Goal: Communication & Community: Answer question/provide support

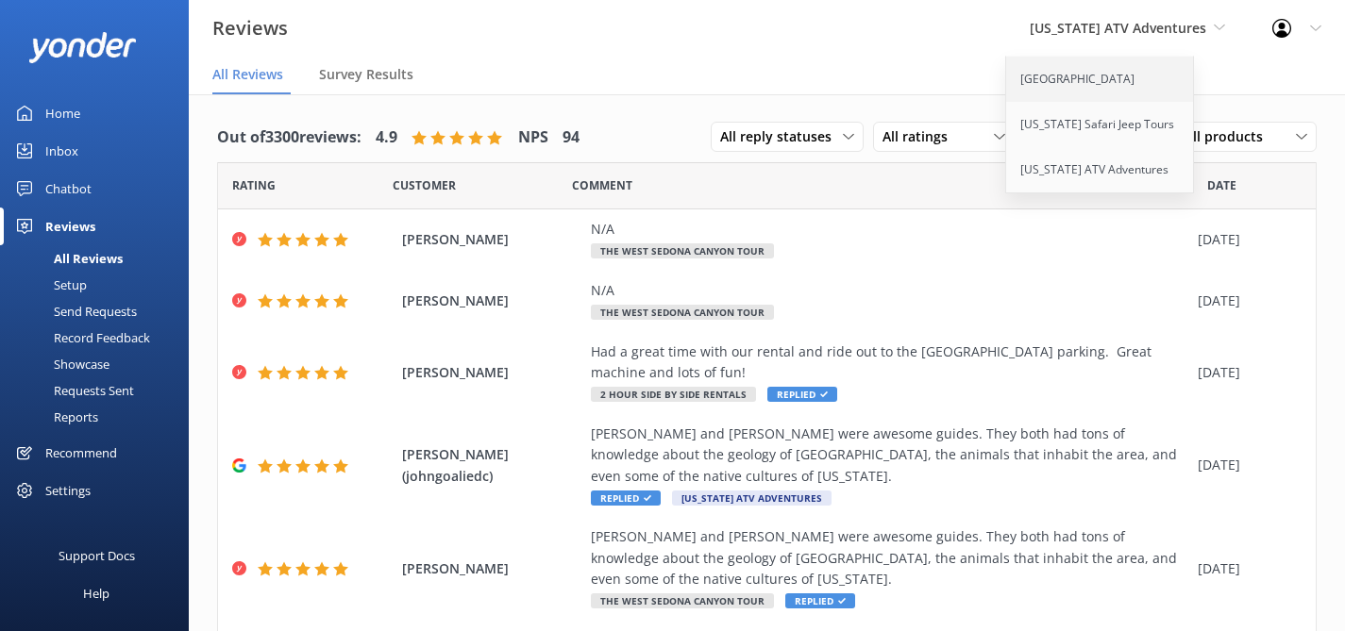
click at [1077, 83] on link "[GEOGRAPHIC_DATA]" at bounding box center [1100, 79] width 189 height 45
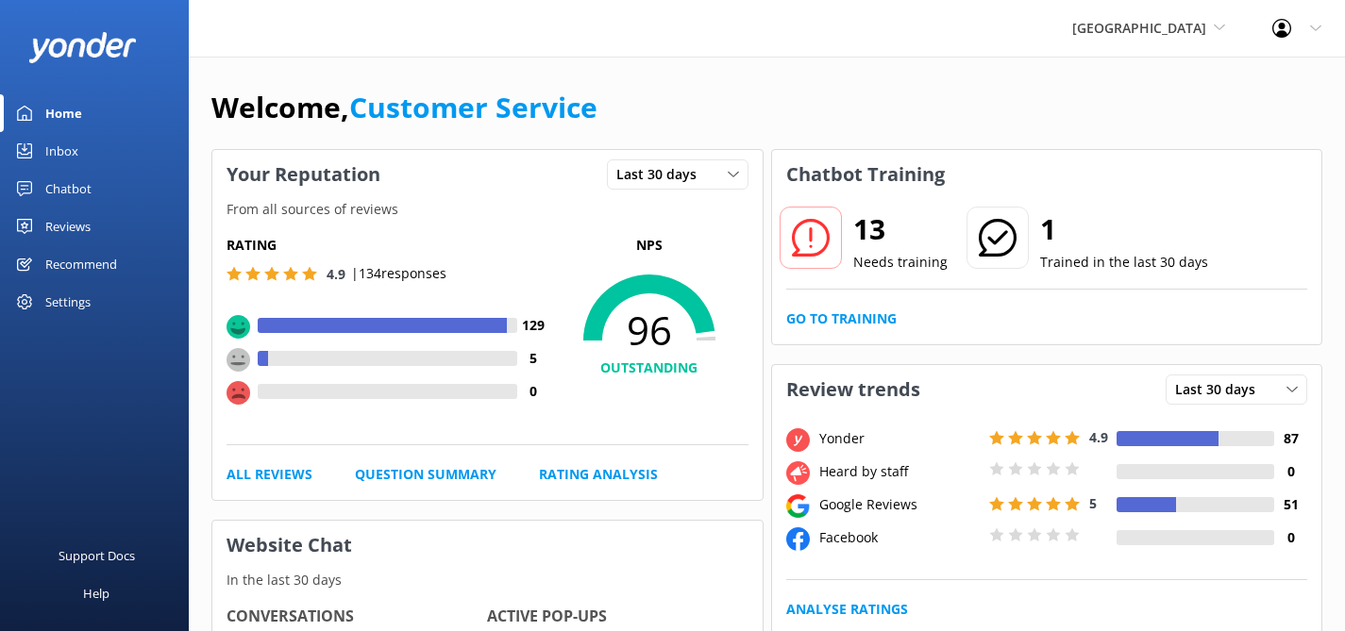
click at [55, 150] on div "Inbox" at bounding box center [61, 151] width 33 height 38
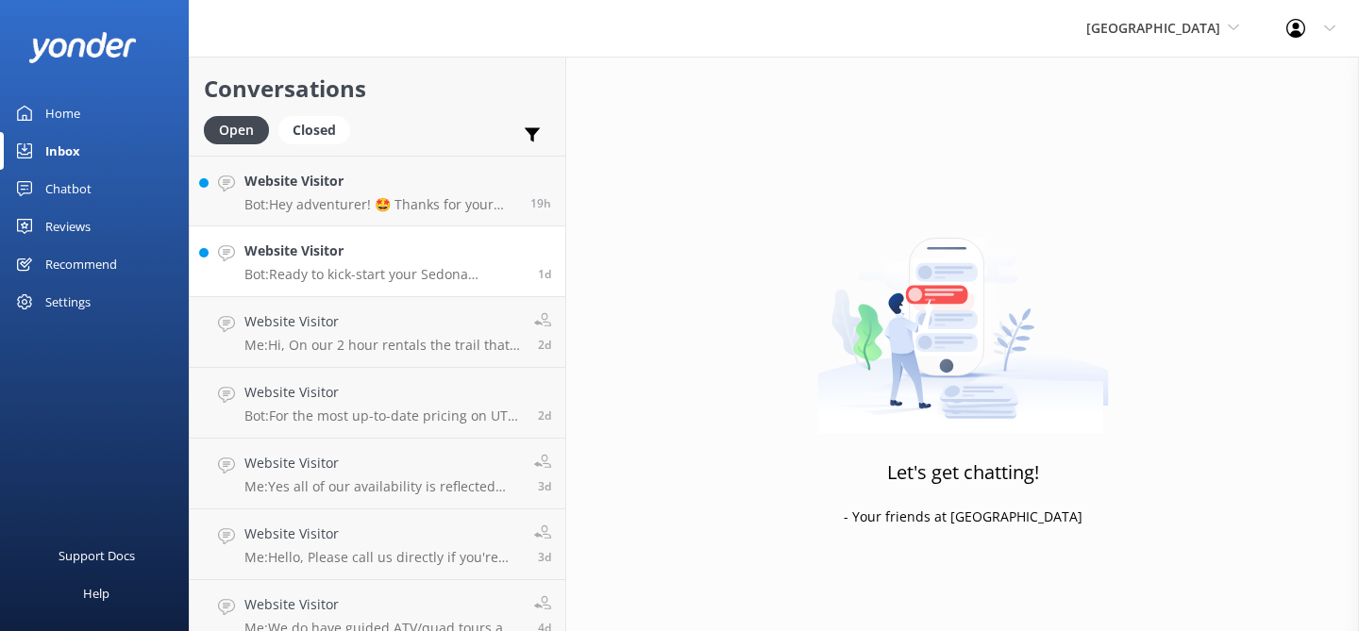
click at [389, 259] on h4 "Website Visitor" at bounding box center [383, 251] width 279 height 21
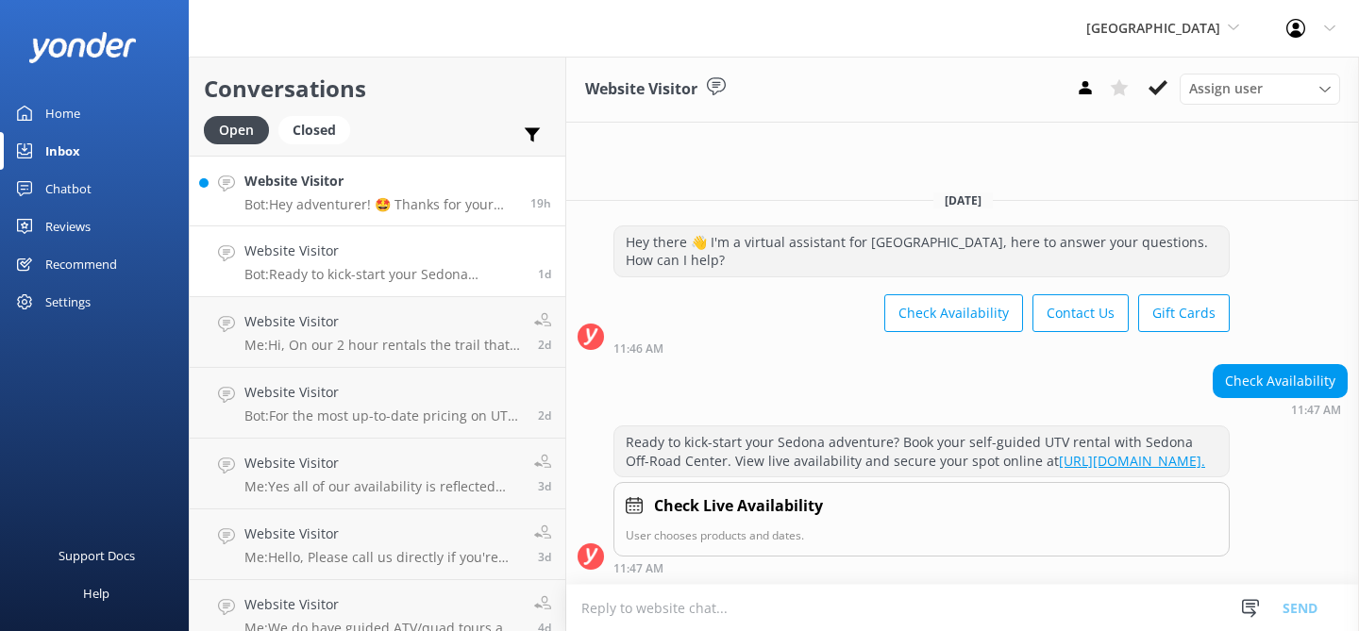
click at [306, 198] on p "Bot: Hey adventurer! 🤩 Thanks for your message, we'll get back to you as soon a…" at bounding box center [380, 204] width 272 height 17
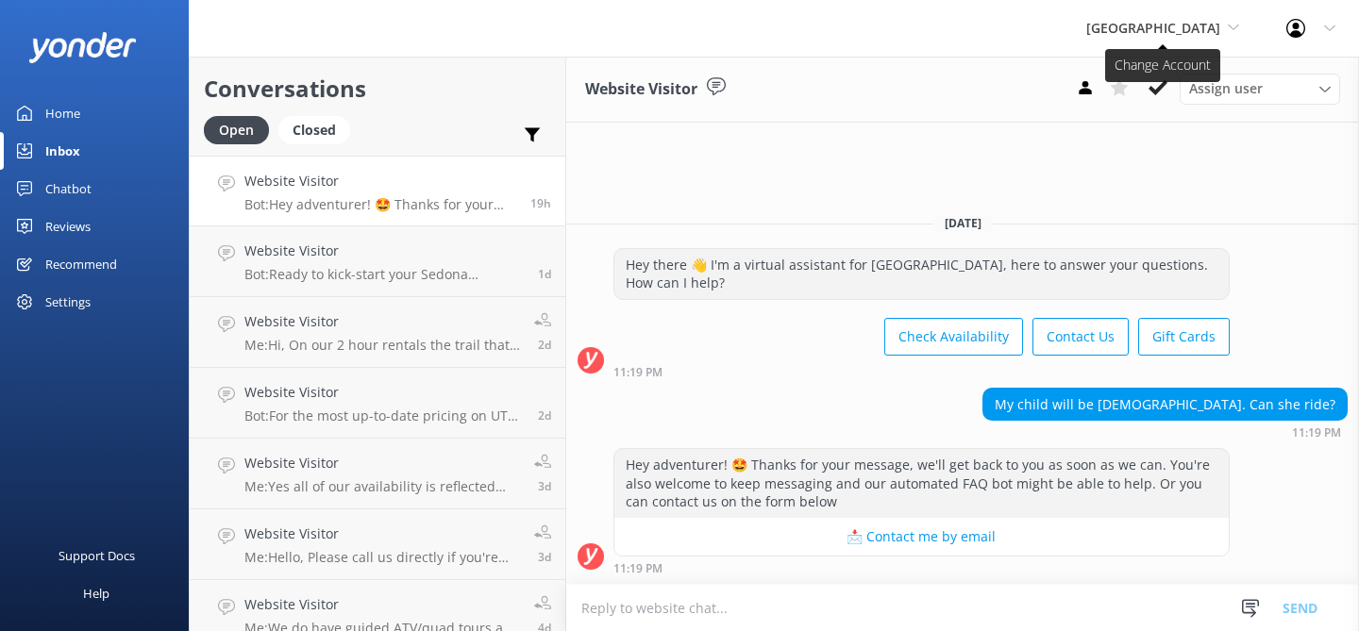
click at [1147, 21] on span "[GEOGRAPHIC_DATA]" at bounding box center [1153, 28] width 134 height 18
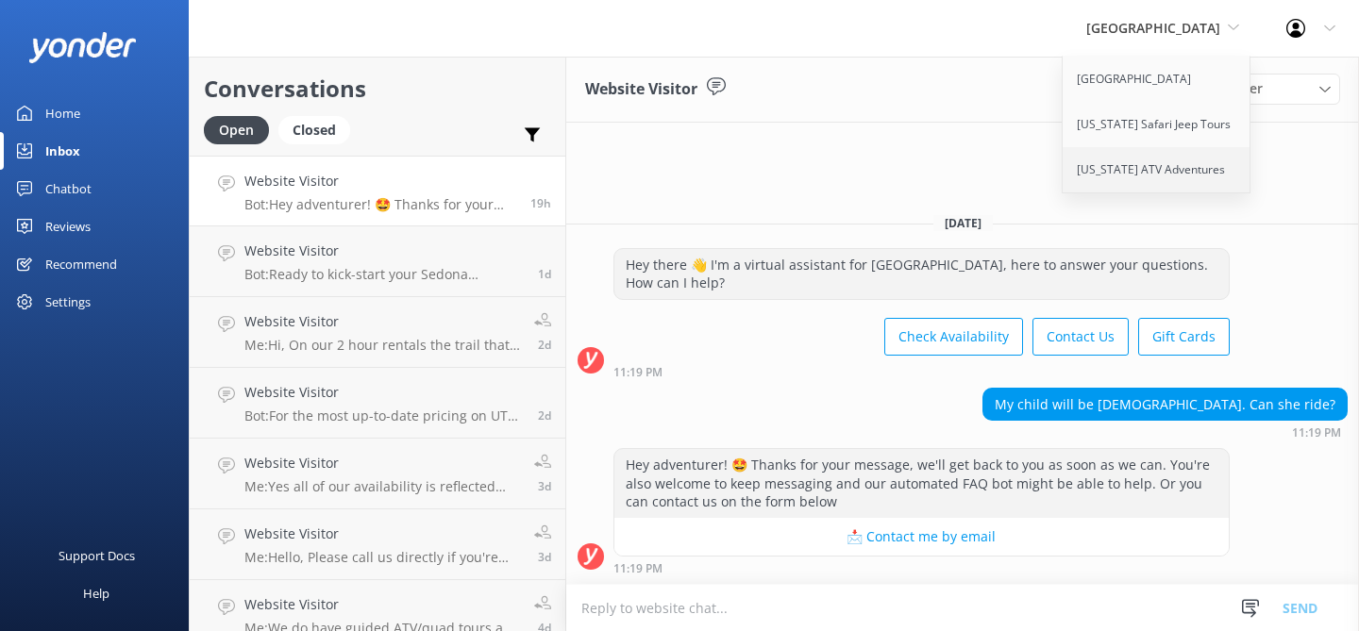
click at [1120, 169] on link "[US_STATE] ATV Adventures" at bounding box center [1157, 169] width 189 height 45
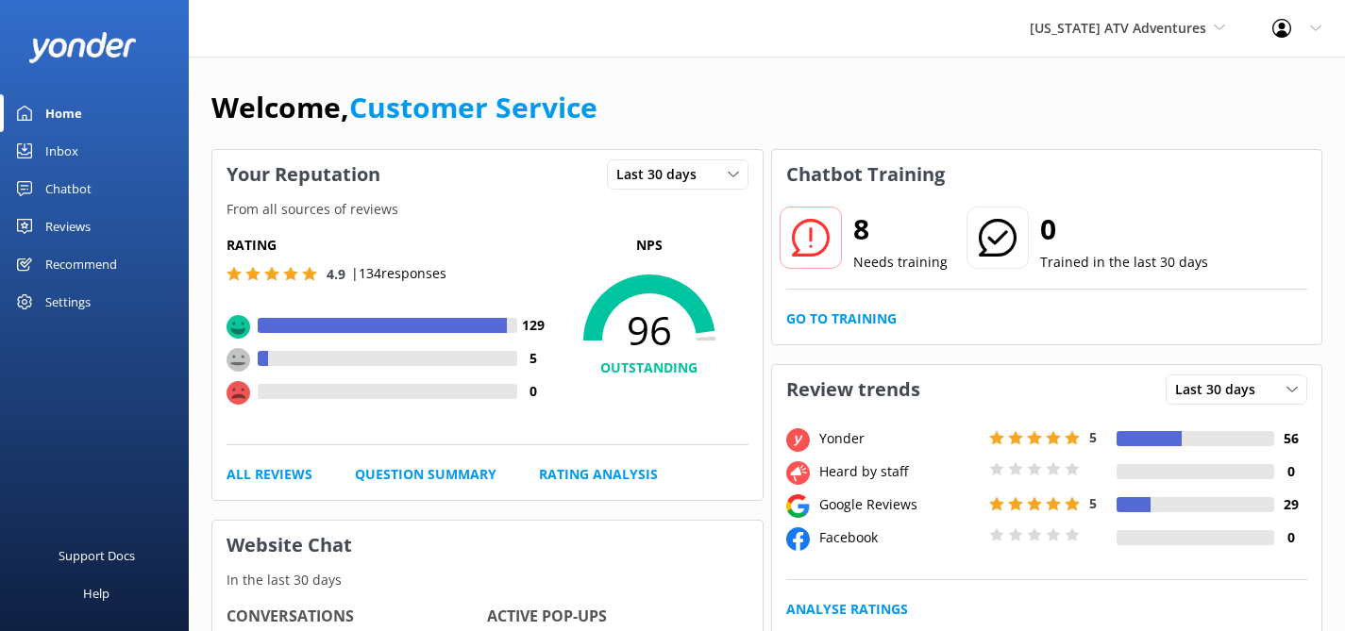
click at [66, 147] on div "Inbox" at bounding box center [61, 151] width 33 height 38
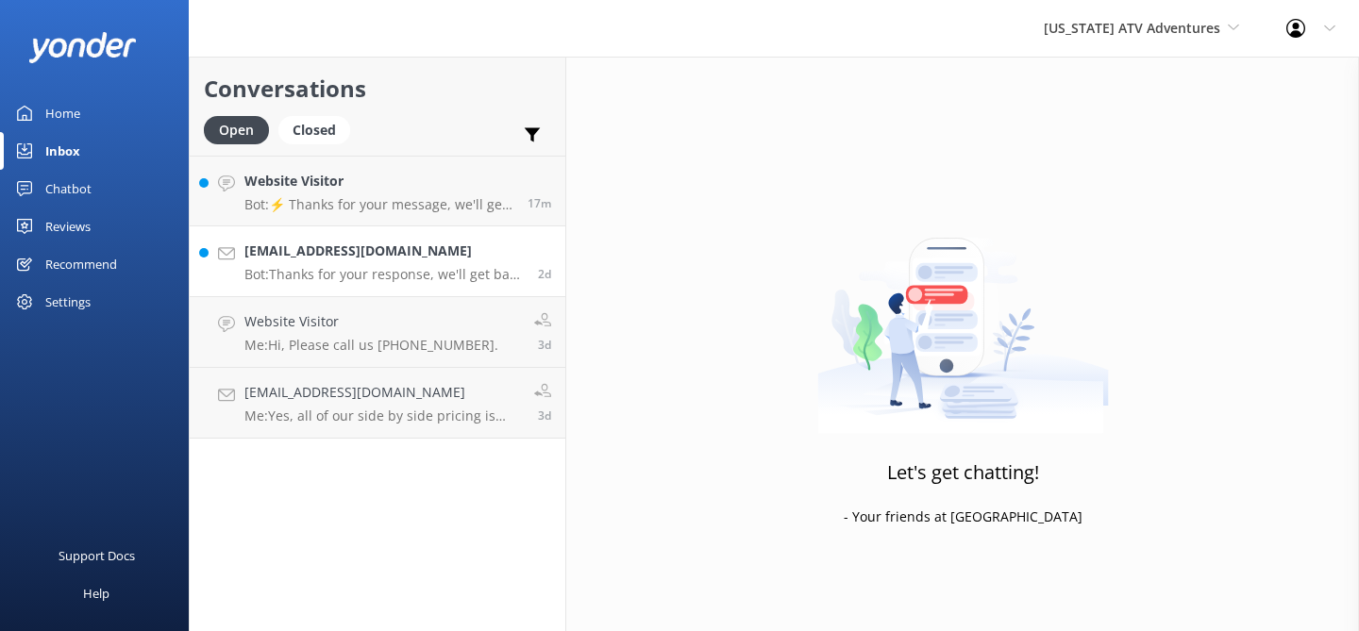
click at [383, 260] on h4 "mig012152@gmail.com" at bounding box center [383, 251] width 279 height 21
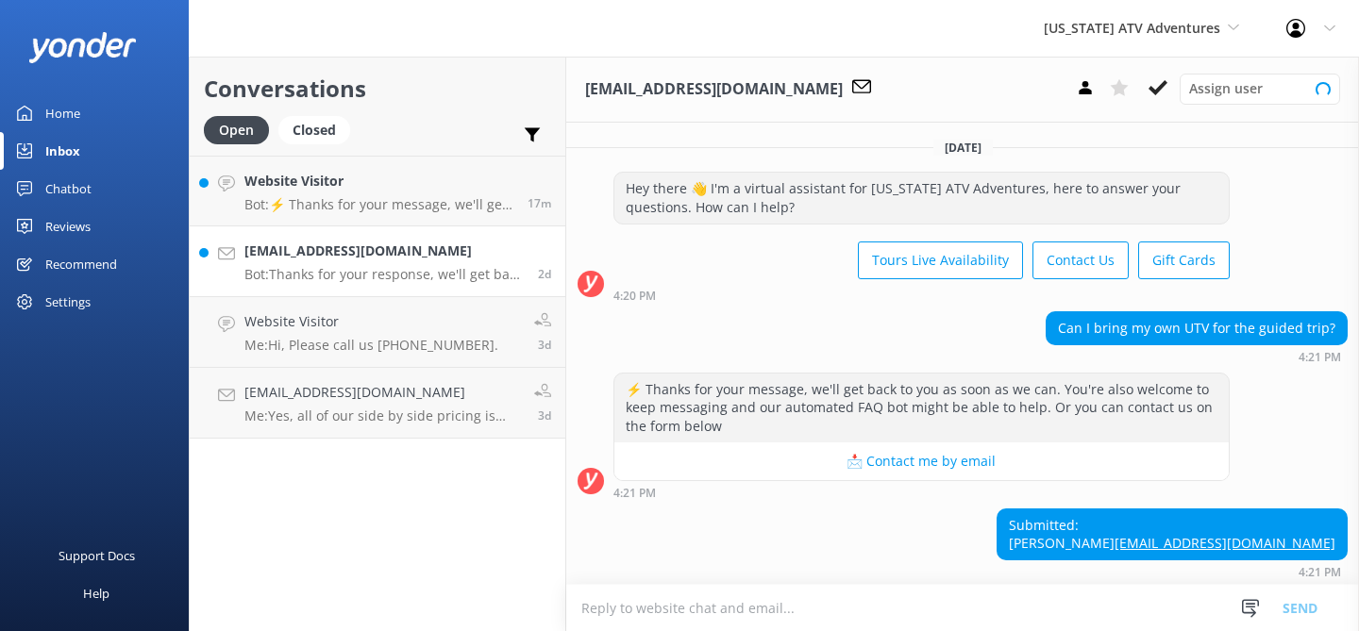
scroll to position [83, 0]
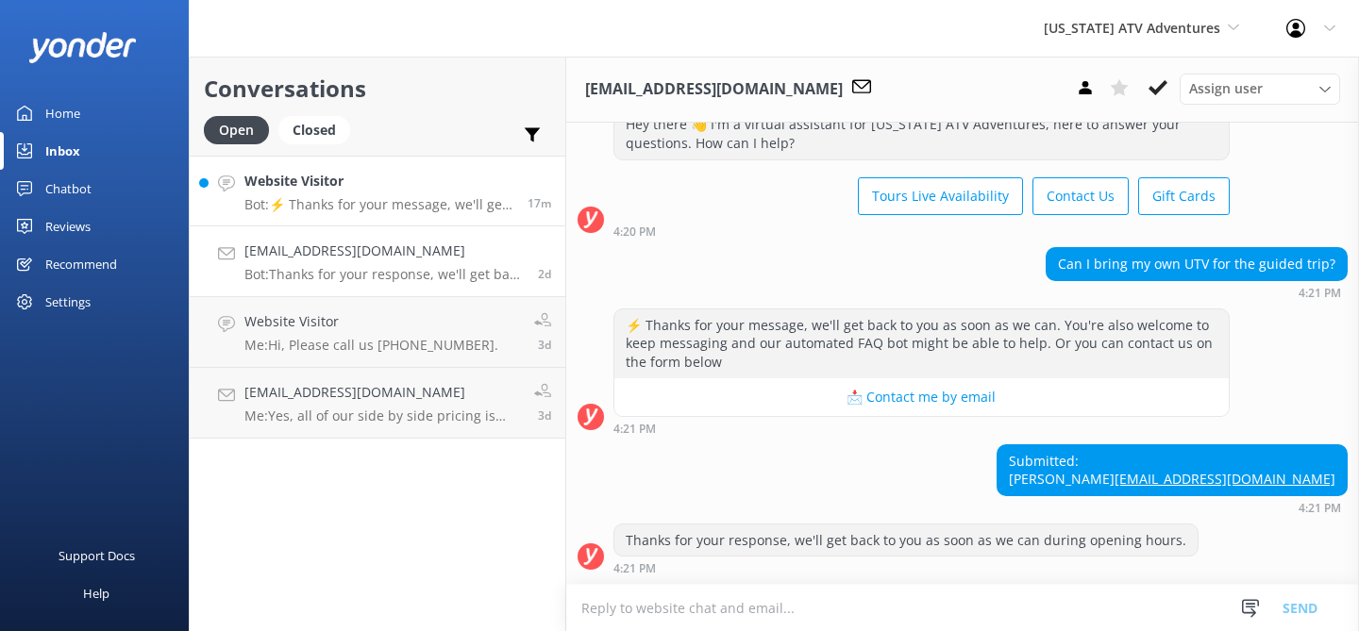
click at [306, 191] on h4 "Website Visitor" at bounding box center [378, 181] width 269 height 21
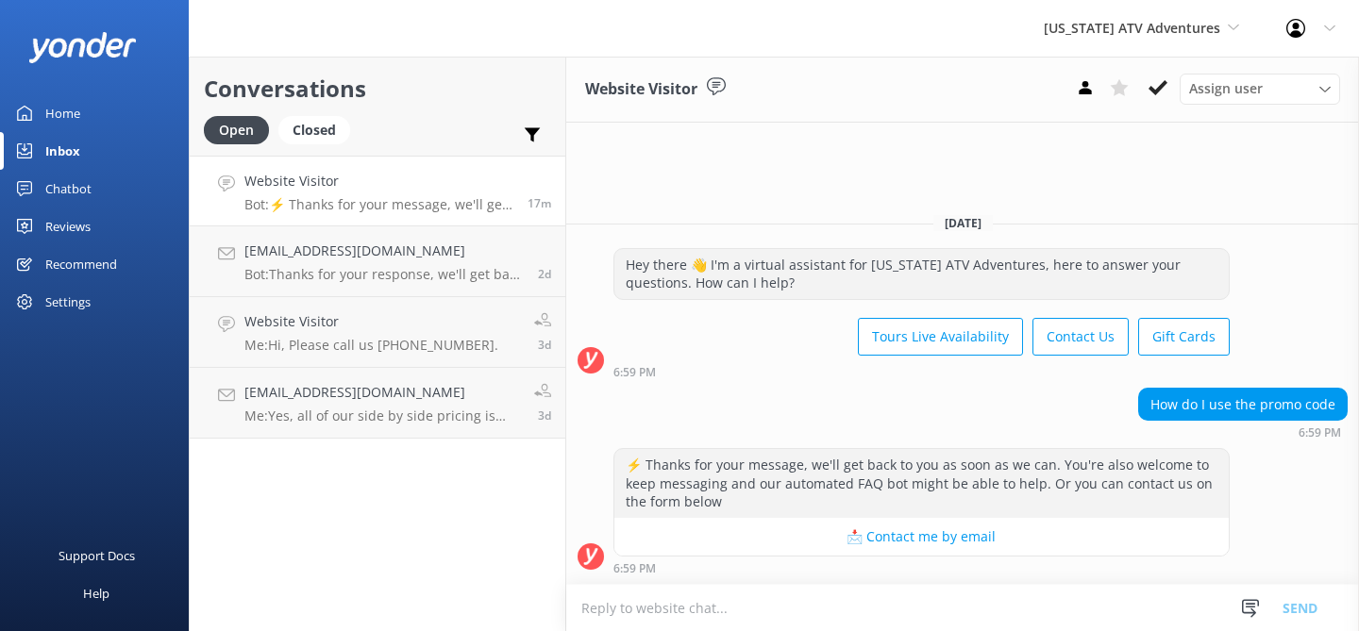
click at [40, 112] on link "Home" at bounding box center [94, 113] width 189 height 38
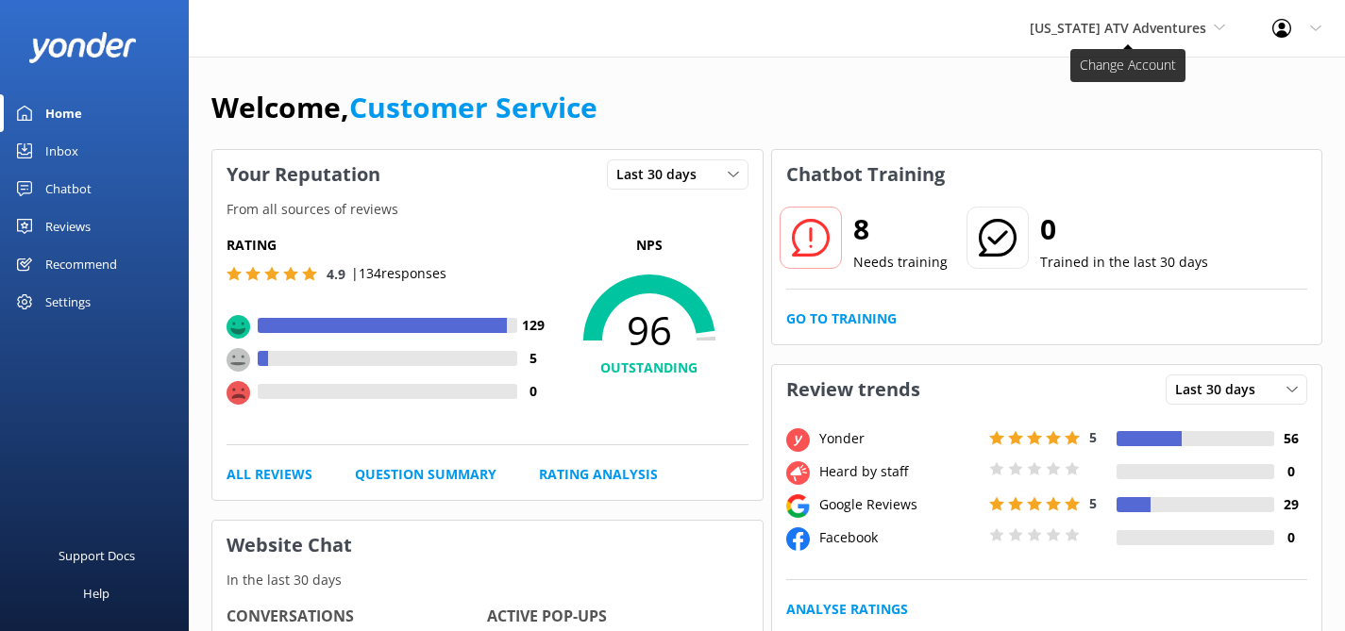
click at [1152, 25] on span "[US_STATE] ATV Adventures" at bounding box center [1117, 28] width 176 height 18
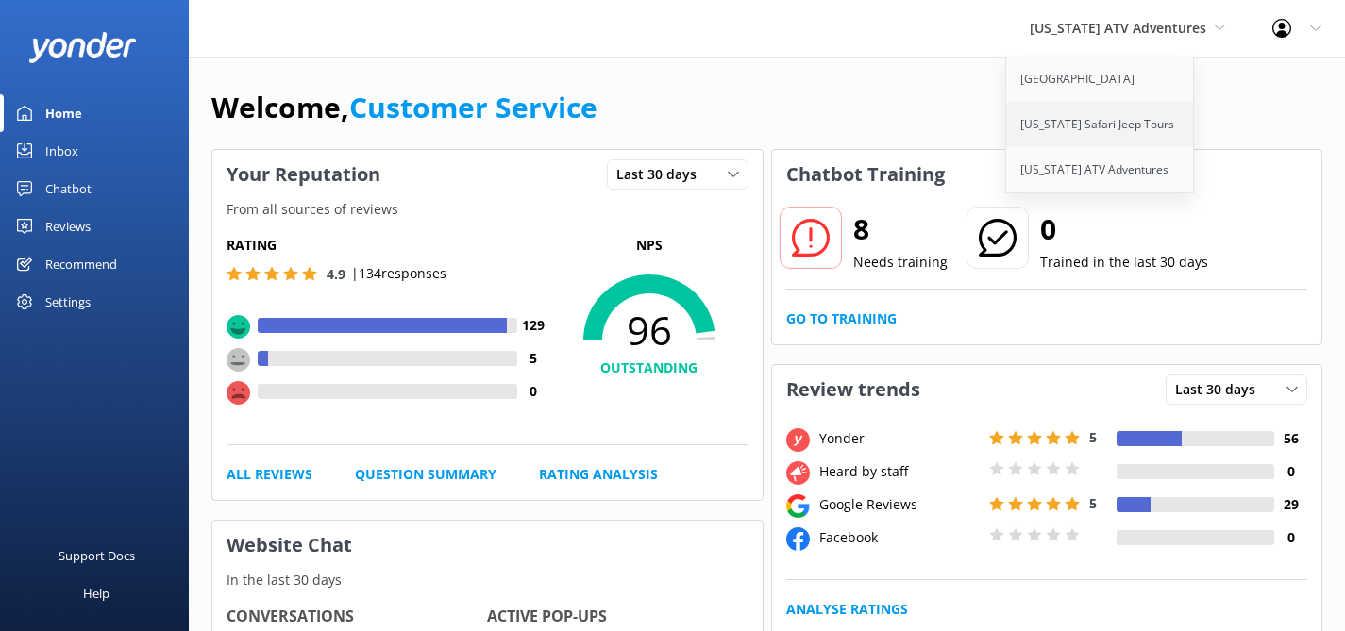
click at [1084, 122] on link "[US_STATE] Safari Jeep Tours" at bounding box center [1100, 124] width 189 height 45
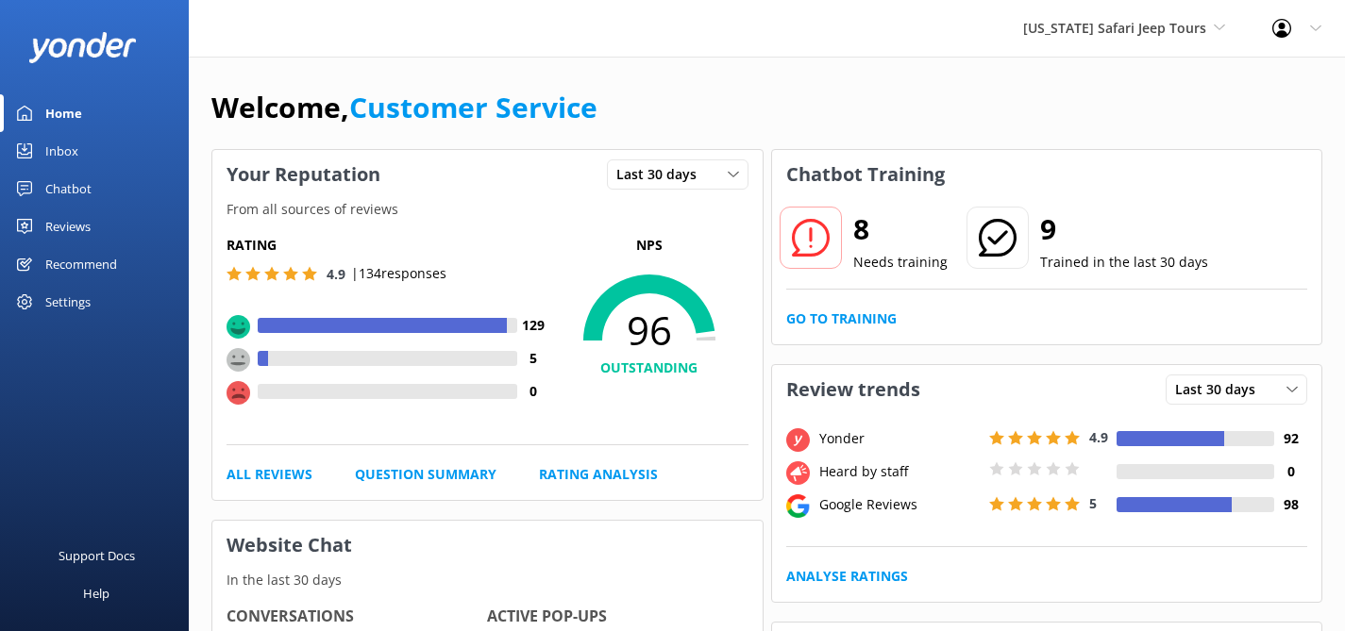
click at [65, 145] on div "Inbox" at bounding box center [61, 151] width 33 height 38
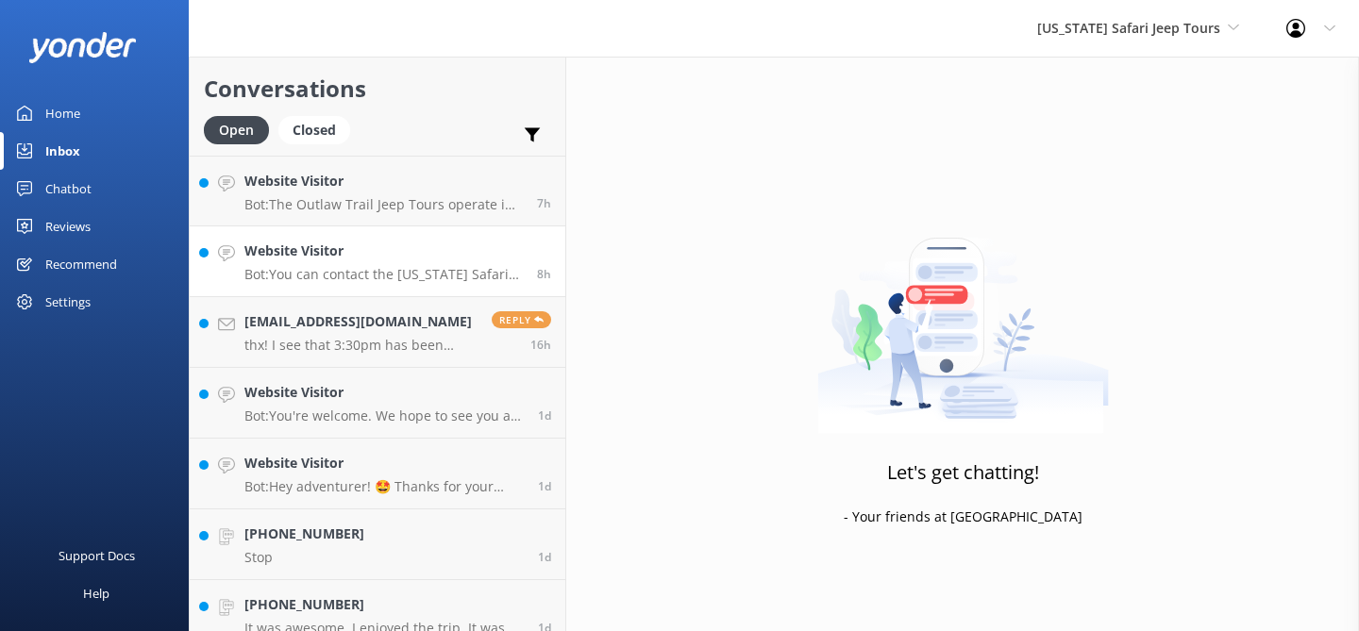
click at [363, 272] on p "Bot: You can contact the Arizona Safari Jeep Tours team at 928-282-3012 or emai…" at bounding box center [383, 274] width 278 height 17
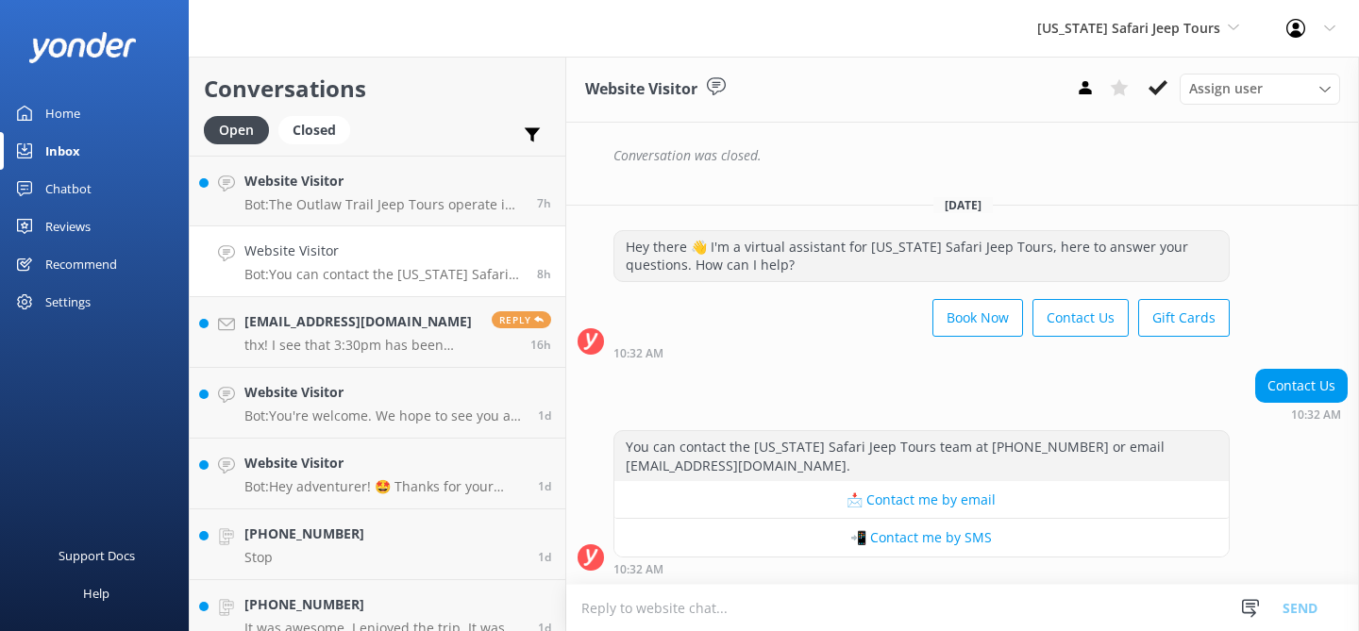
scroll to position [3147, 0]
click at [384, 183] on h4 "Website Visitor" at bounding box center [383, 181] width 278 height 21
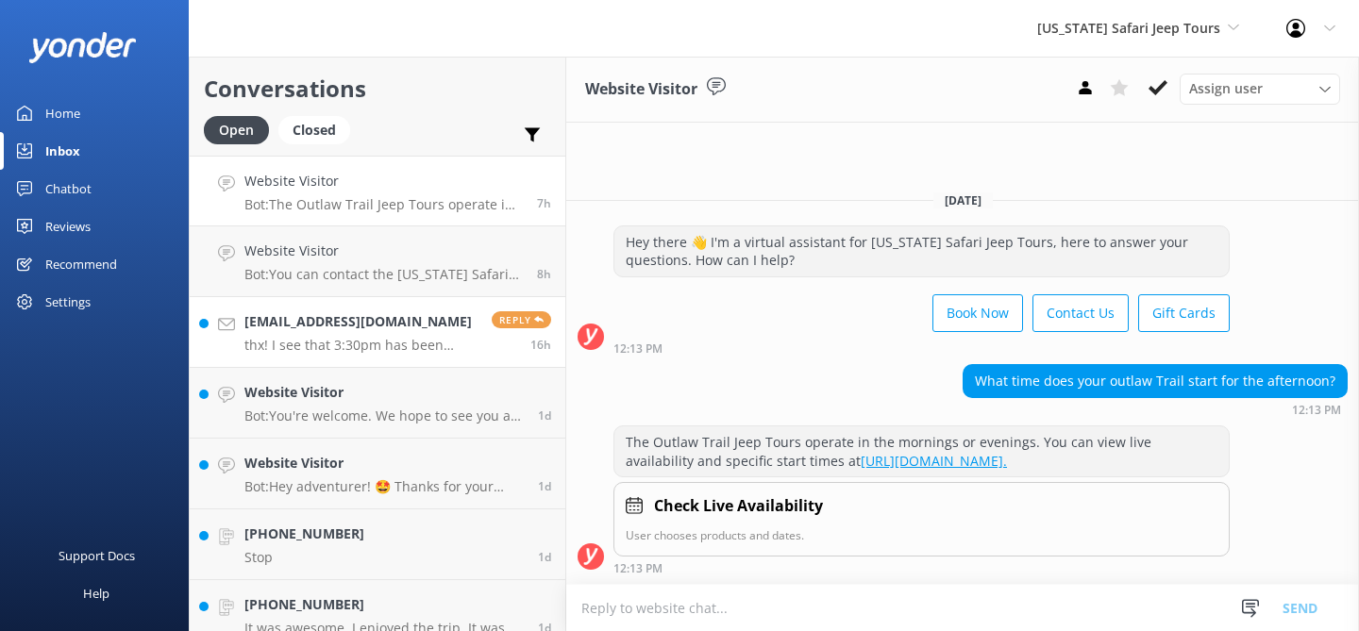
click at [294, 343] on p "thx! I see that 3:30pm has been added is this the sunset vortex tour?" at bounding box center [360, 345] width 233 height 17
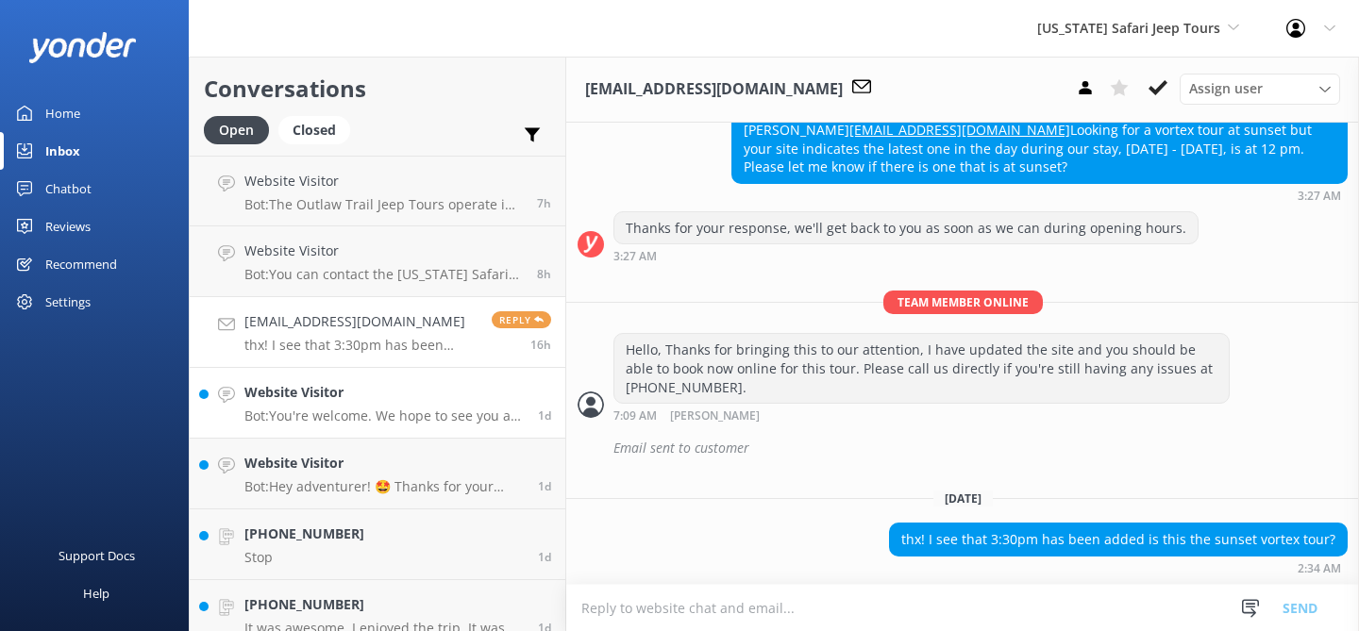
scroll to position [647, 0]
click at [321, 404] on div "Website Visitor Bot: You're welcome. We hope to see you at [US_STATE] Safari Je…" at bounding box center [383, 403] width 279 height 42
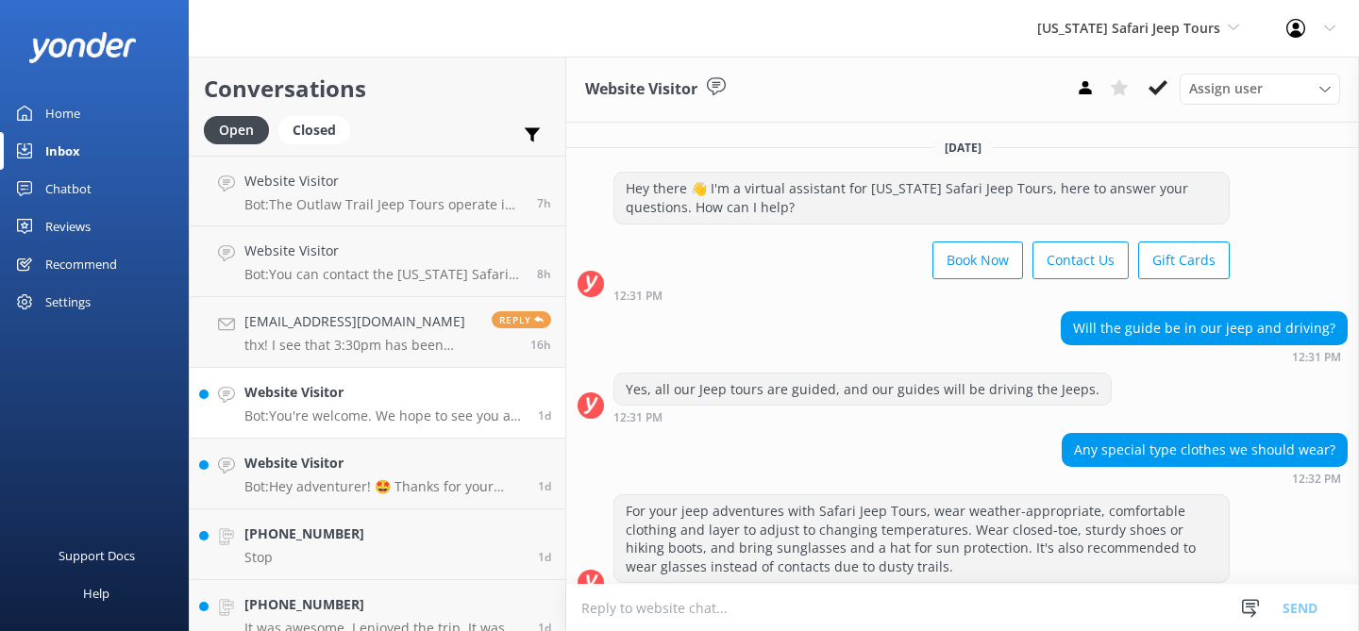
scroll to position [149, 0]
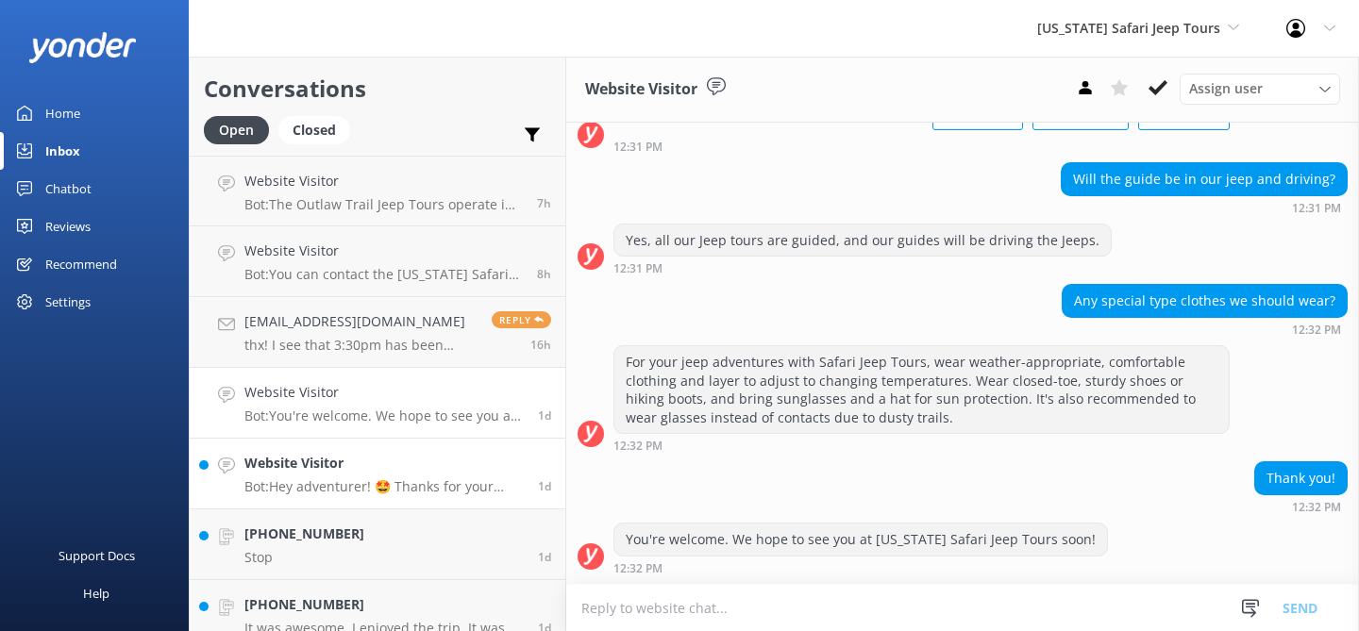
click at [315, 495] on link "Website Visitor Bot: Hey adventurer! 🤩 Thanks for your message, we'll get back …" at bounding box center [378, 474] width 376 height 71
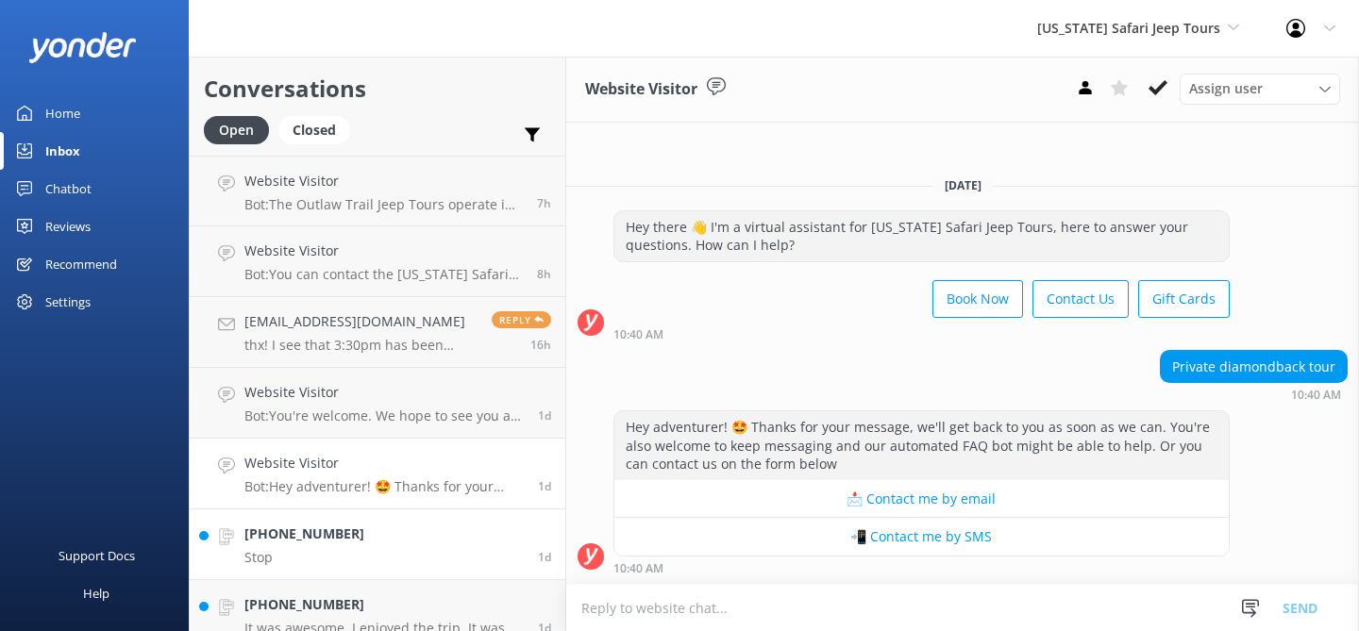
click at [353, 539] on link "[PHONE_NUMBER] Stop 1d" at bounding box center [378, 545] width 376 height 71
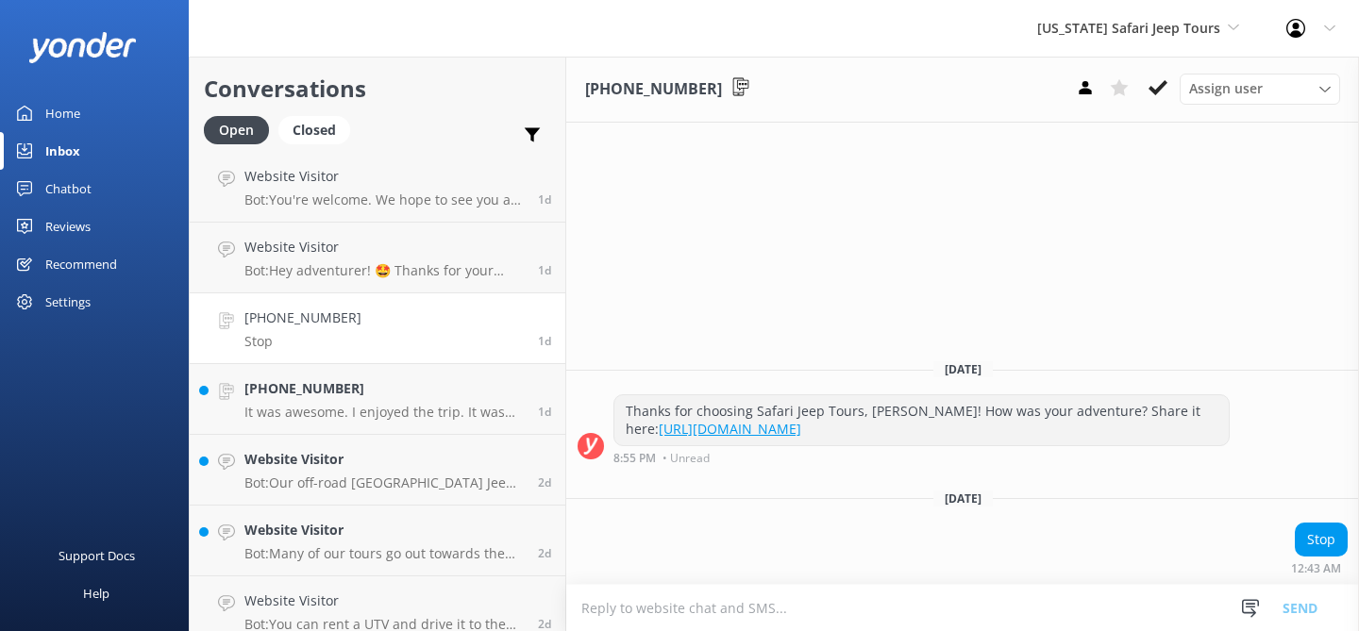
scroll to position [232, 0]
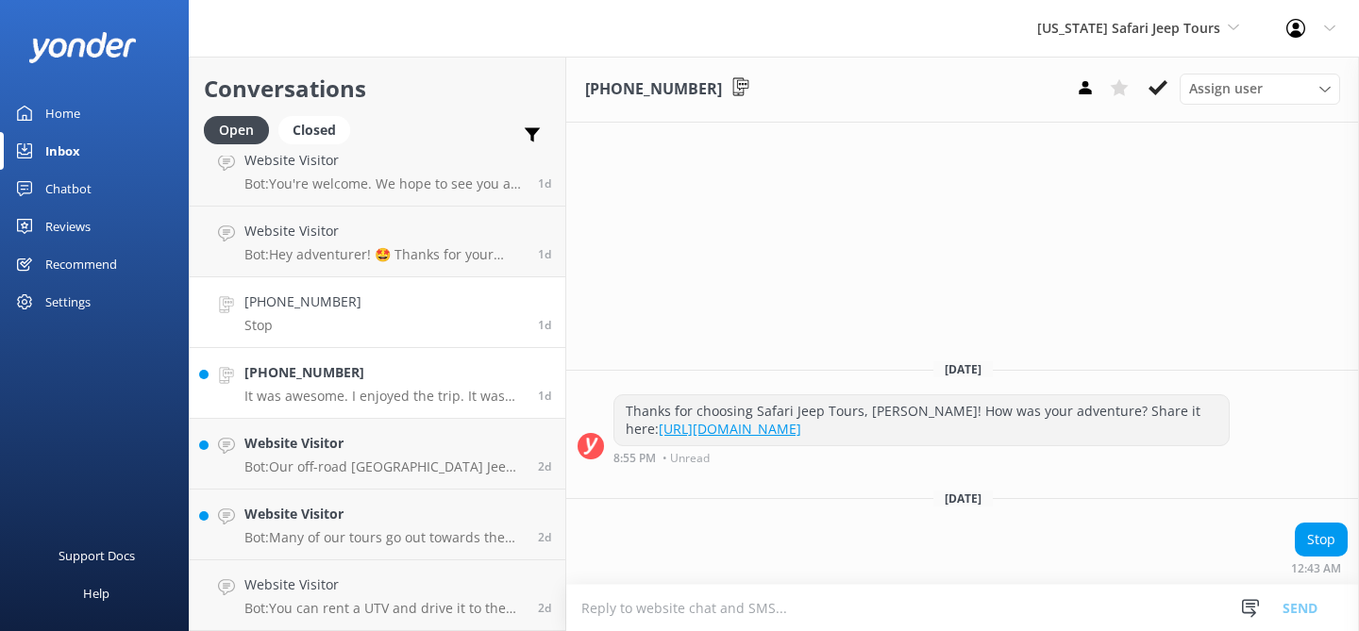
click at [343, 401] on p "It was awesome. I enjoyed the trip. It was fantastic." at bounding box center [383, 396] width 279 height 17
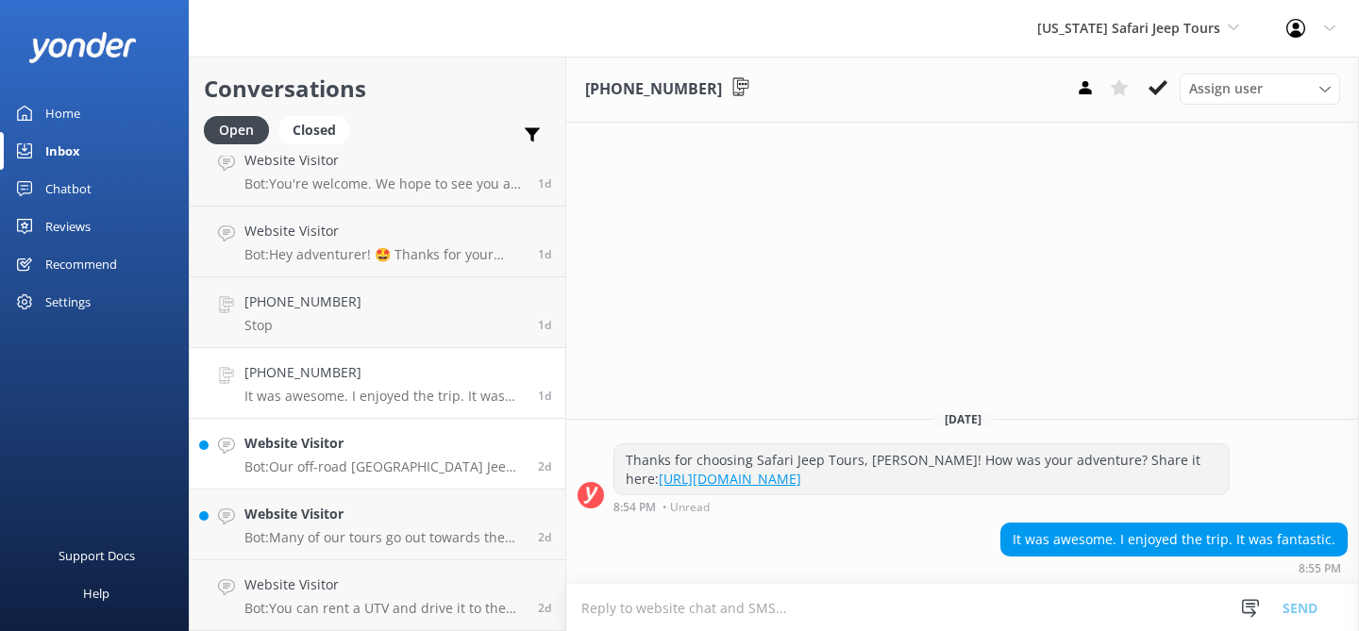
click at [378, 444] on h4 "Website Visitor" at bounding box center [383, 443] width 279 height 21
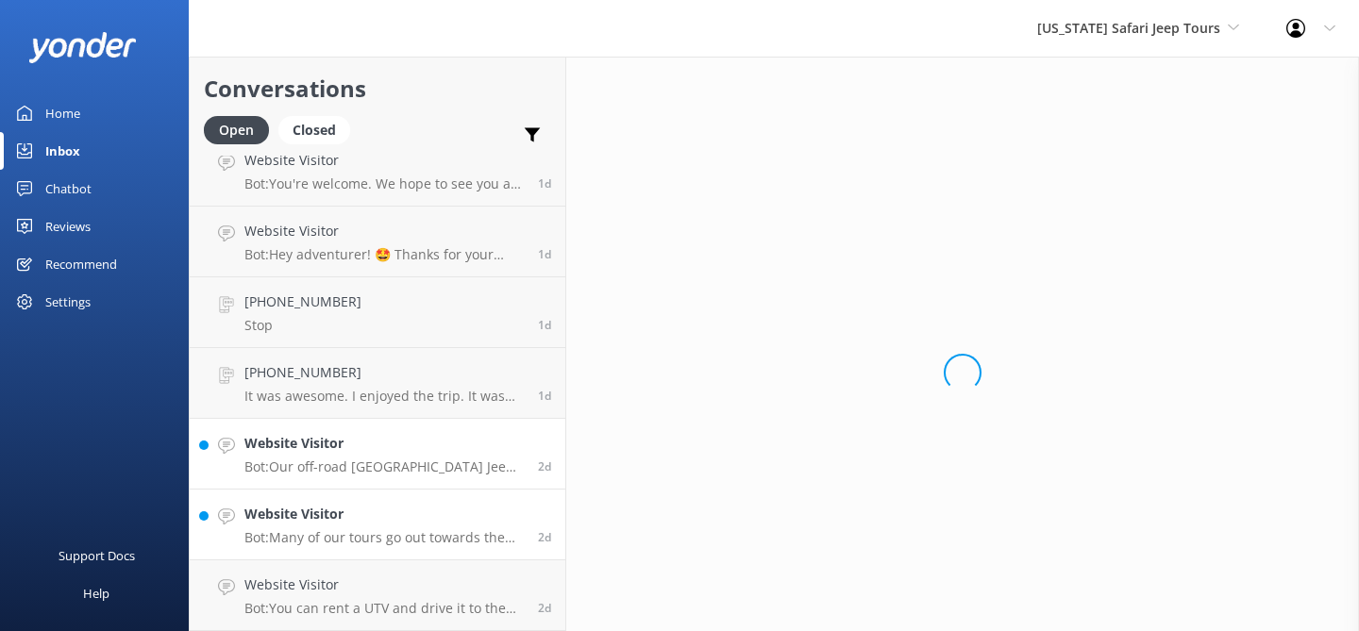
click at [370, 532] on p "Bot: Many of our tours go out towards the end of the day, and the best tours fo…" at bounding box center [383, 537] width 279 height 17
